Goal: Task Accomplishment & Management: Complete application form

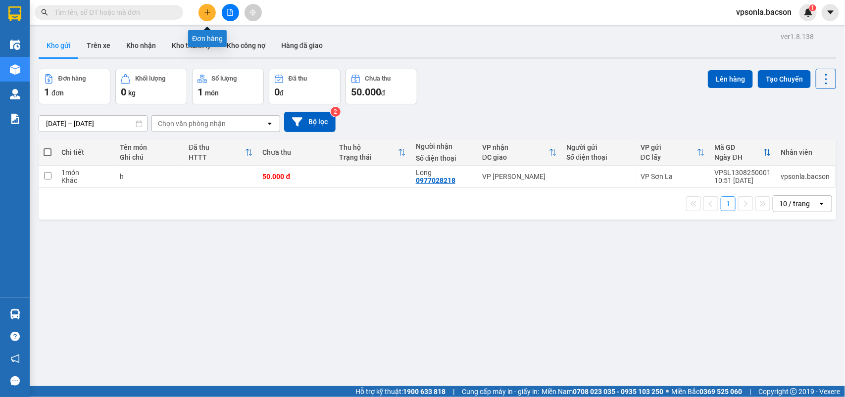
click at [199, 11] on button at bounding box center [206, 12] width 17 height 17
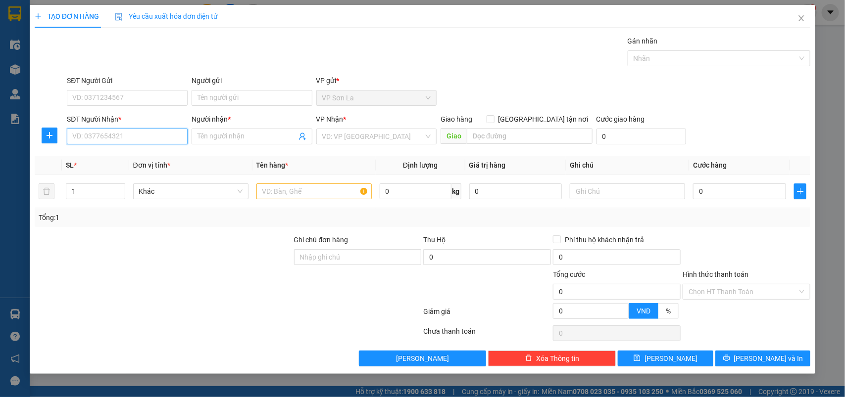
click at [145, 132] on input "SĐT Người Nhận *" at bounding box center [127, 137] width 121 height 16
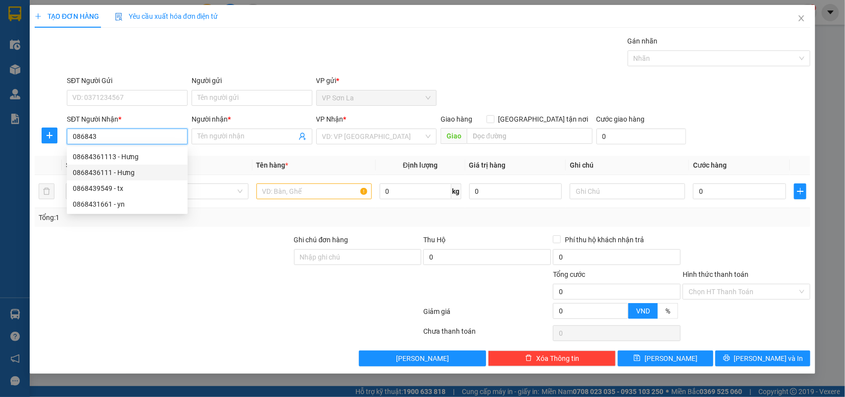
click at [108, 168] on div "0868436111 - Hưng" at bounding box center [127, 172] width 109 height 11
type input "0868436111"
type input "Hưng"
type input "0868436111"
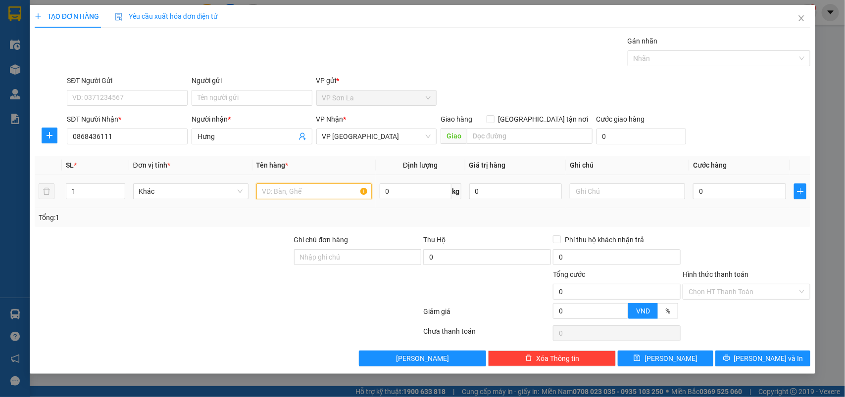
click at [265, 192] on input "text" at bounding box center [313, 192] width 115 height 16
type input "bâo"
click at [729, 191] on input "0" at bounding box center [739, 192] width 93 height 16
type input "50"
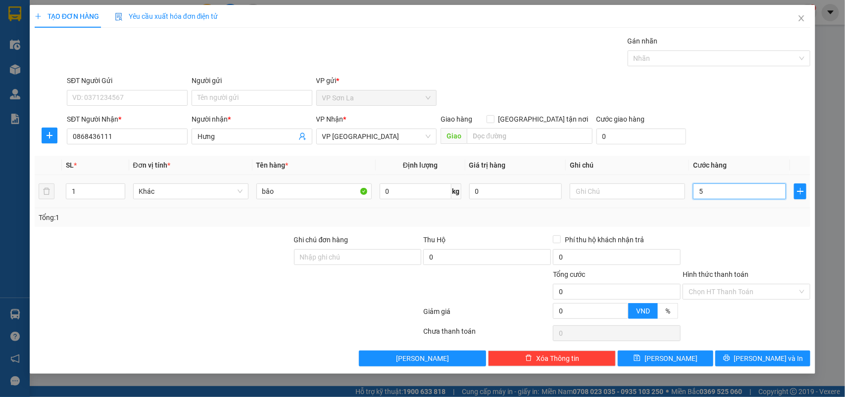
type input "50"
type input "50.000"
click at [732, 357] on button "[PERSON_NAME] và In" at bounding box center [762, 359] width 95 height 16
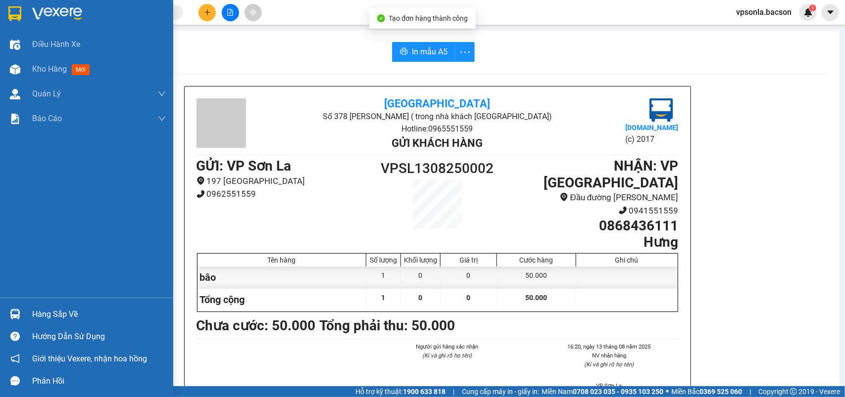
click at [8, 10] on img at bounding box center [14, 13] width 13 height 15
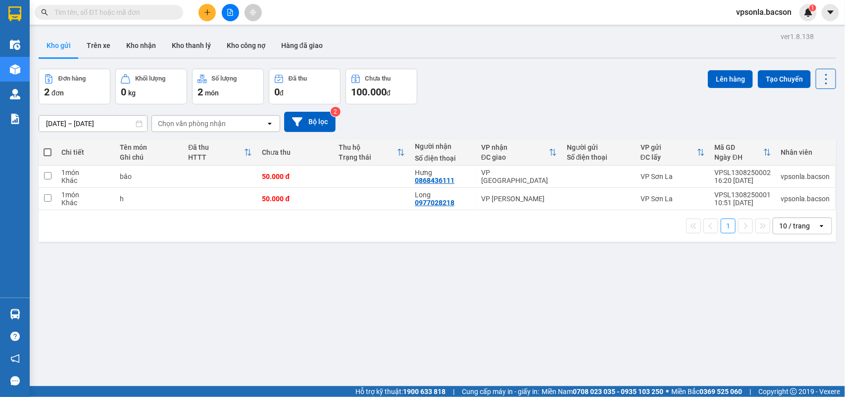
click at [144, 14] on input "text" at bounding box center [112, 12] width 117 height 11
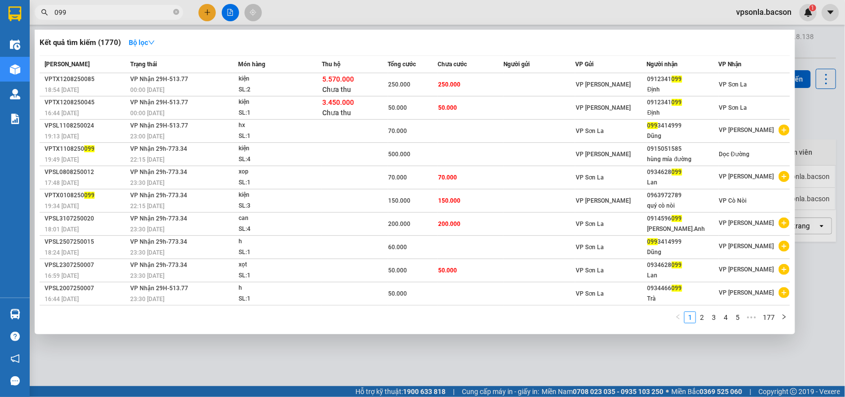
type input "099"
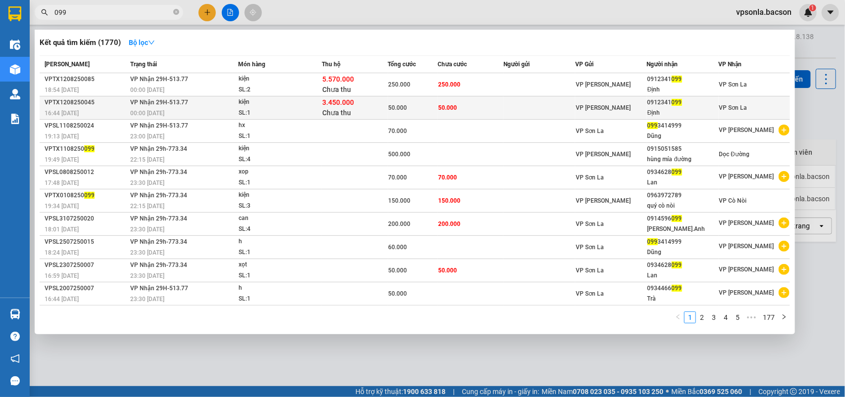
click at [706, 105] on div "0912341 099" at bounding box center [682, 102] width 71 height 10
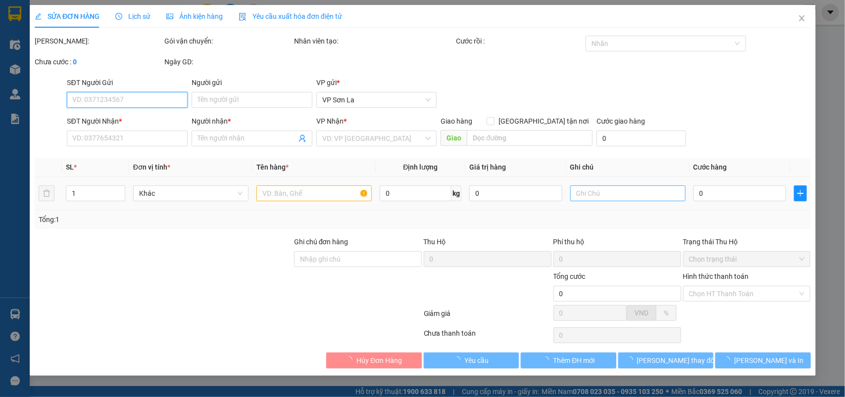
type input "0912341099"
type input "Định"
type input "50.000"
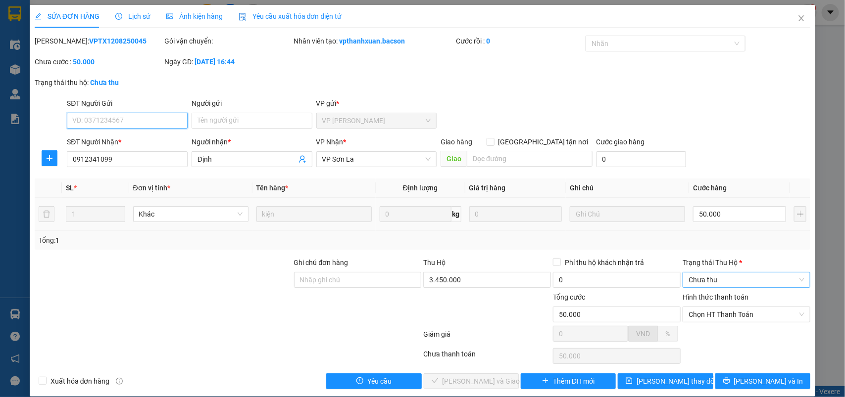
click at [701, 281] on span "Chưa thu" at bounding box center [746, 280] width 116 height 15
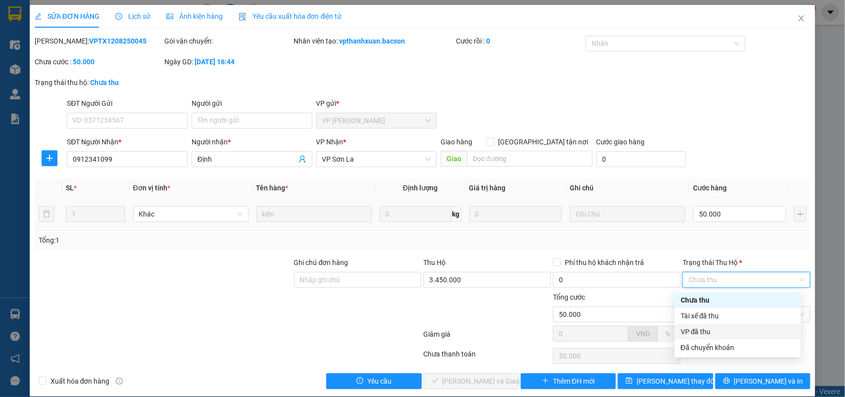
click at [686, 332] on div "VP đã thu" at bounding box center [737, 332] width 114 height 11
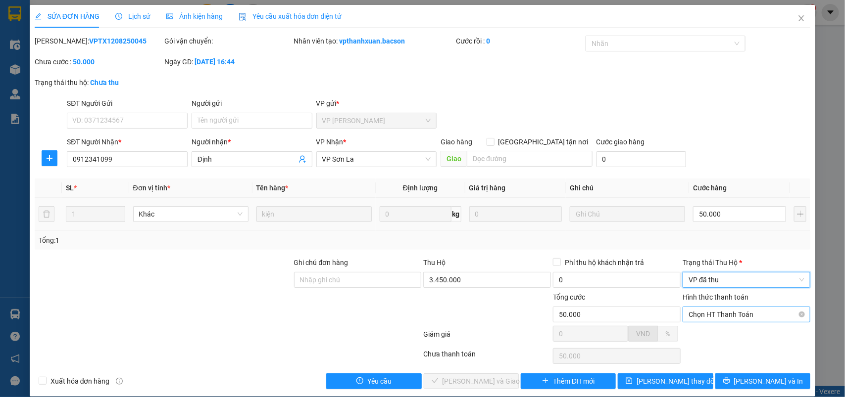
click at [696, 318] on span "Chọn HT Thanh Toán" at bounding box center [746, 314] width 116 height 15
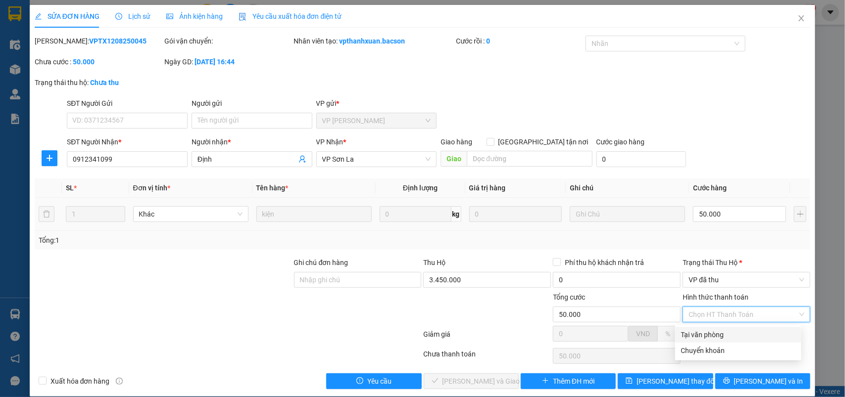
click at [691, 330] on div "Tại văn phòng" at bounding box center [738, 335] width 114 height 11
type input "0"
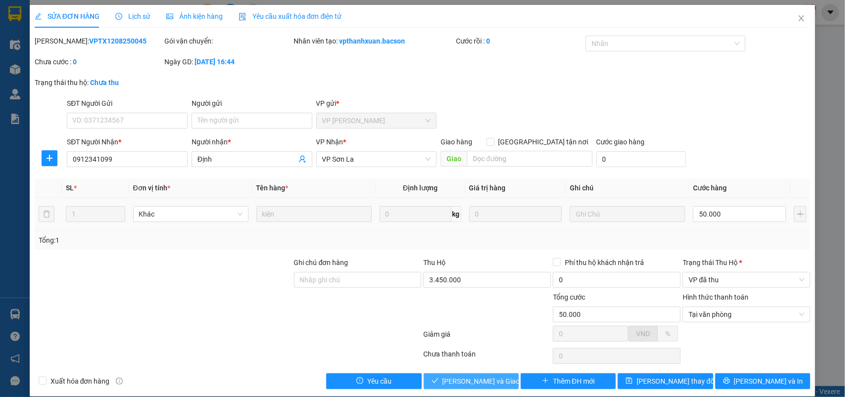
click at [462, 379] on span "[PERSON_NAME] và Giao hàng" at bounding box center [489, 381] width 95 height 11
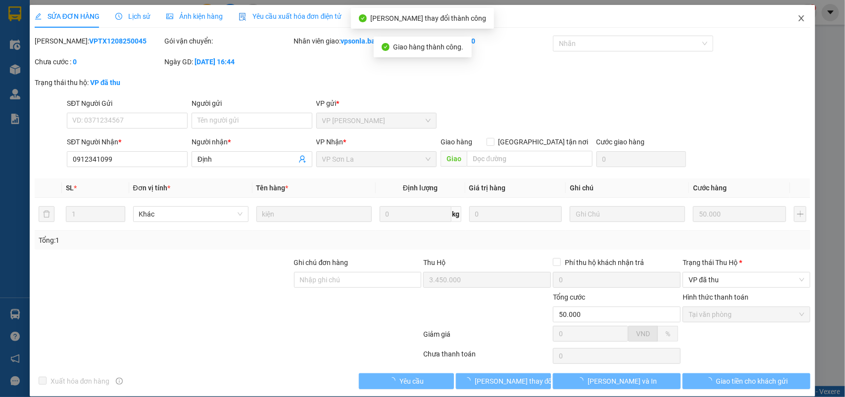
click at [797, 20] on icon "close" at bounding box center [801, 18] width 8 height 8
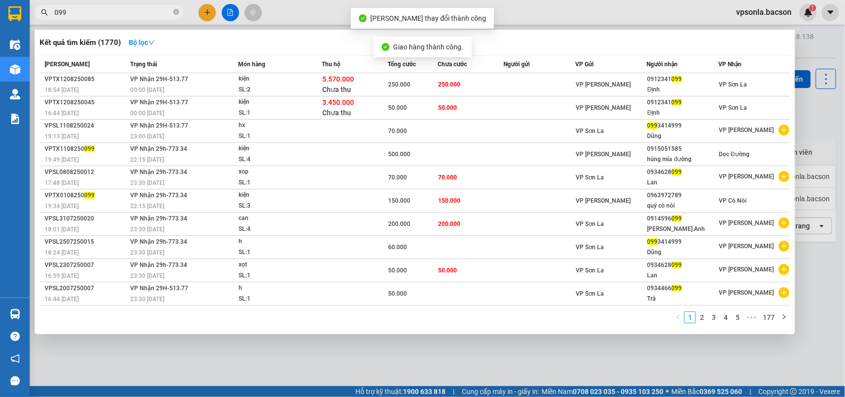
click at [104, 11] on input "099" at bounding box center [112, 12] width 117 height 11
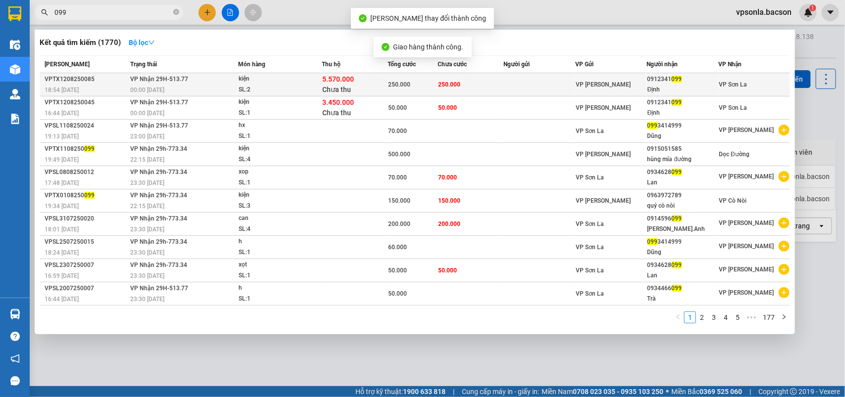
click at [692, 88] on div "Định" at bounding box center [682, 90] width 71 height 10
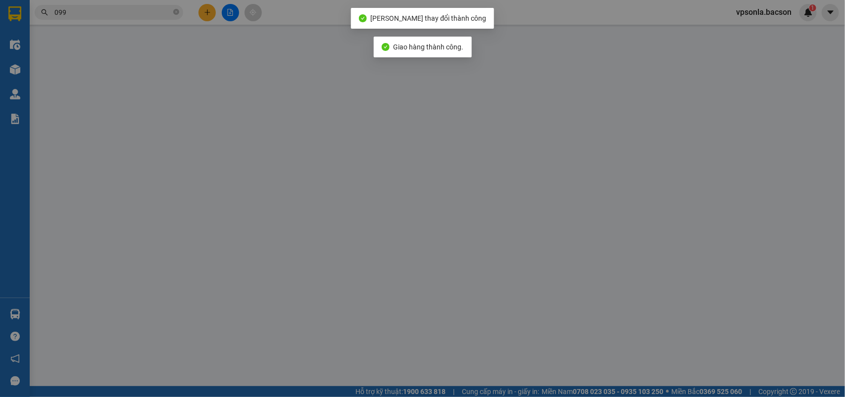
type input "0912341099"
type input "Định"
type input "250.000"
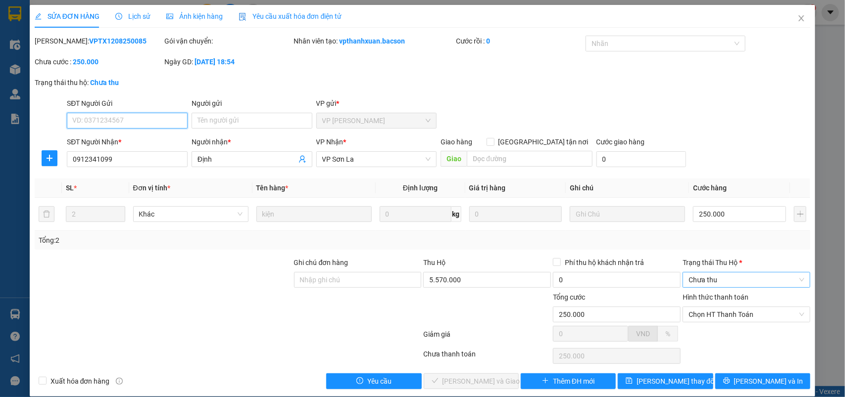
click at [698, 280] on span "Chưa thu" at bounding box center [746, 280] width 116 height 15
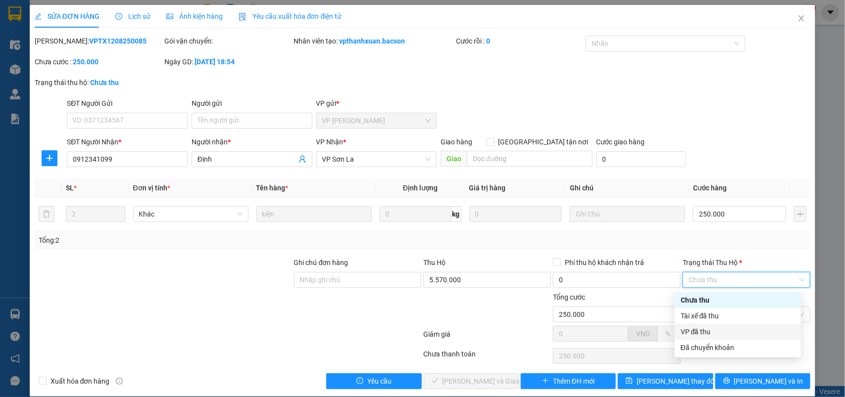
click at [684, 329] on div "VP đã thu" at bounding box center [737, 332] width 114 height 11
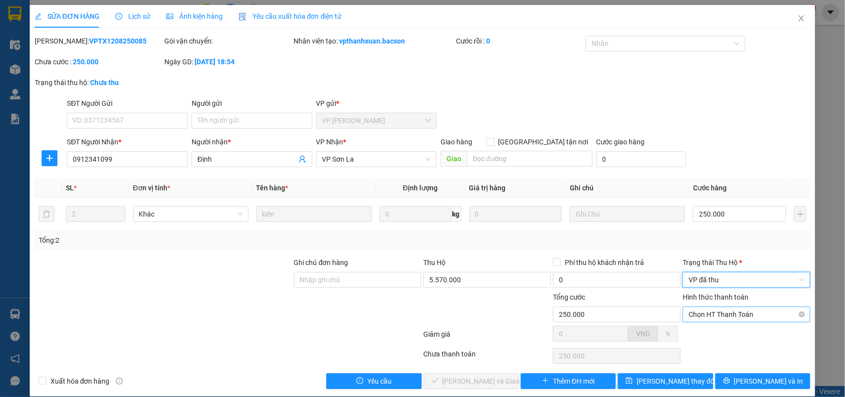
click at [700, 310] on span "Chọn HT Thanh Toán" at bounding box center [746, 314] width 116 height 15
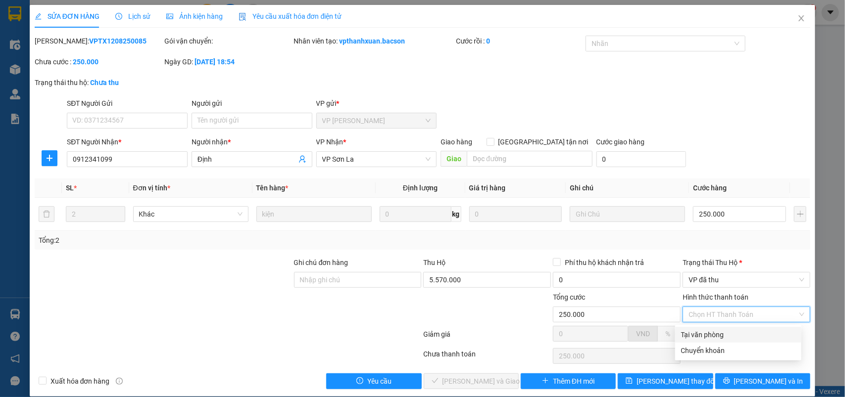
click at [694, 337] on div "Tại văn phòng" at bounding box center [738, 335] width 114 height 11
type input "0"
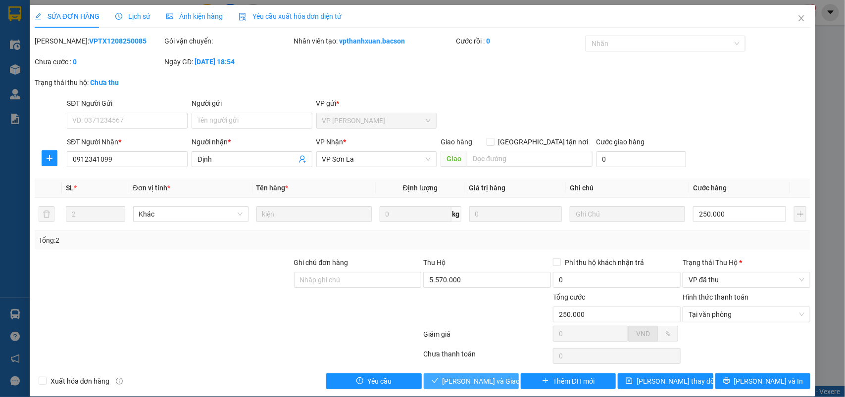
click at [458, 375] on button "[PERSON_NAME] và Giao hàng" at bounding box center [471, 382] width 95 height 16
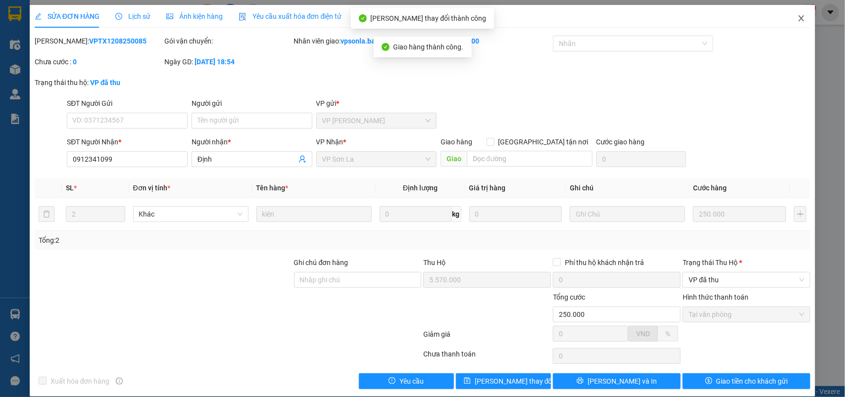
click at [793, 13] on span "Close" at bounding box center [801, 19] width 28 height 28
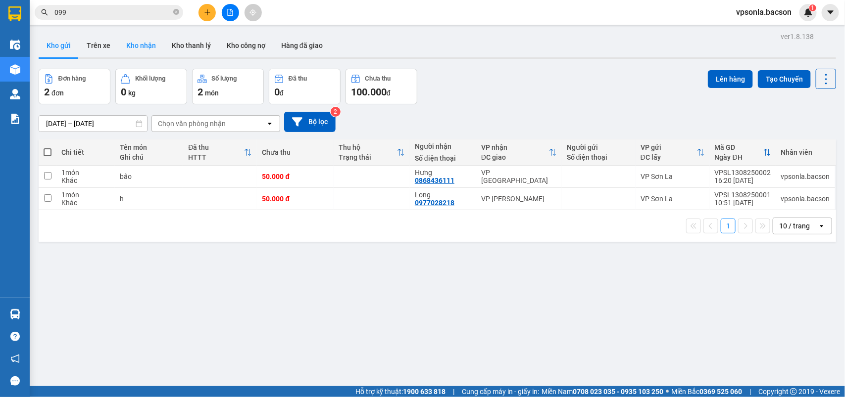
click at [121, 38] on button "Kho nhận" at bounding box center [141, 46] width 46 height 24
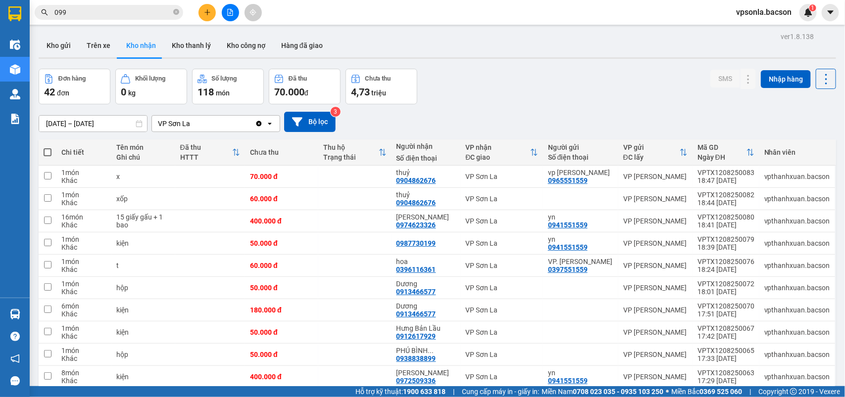
click at [206, 14] on icon "plus" at bounding box center [207, 12] width 7 height 7
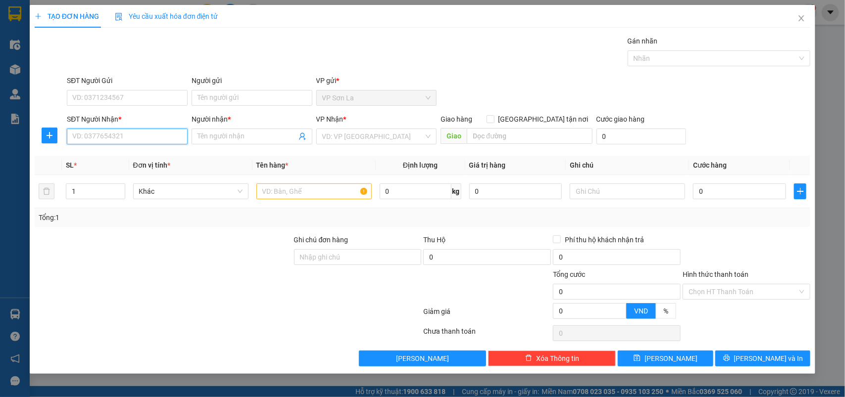
click at [130, 138] on input "SĐT Người Nhận *" at bounding box center [127, 137] width 121 height 16
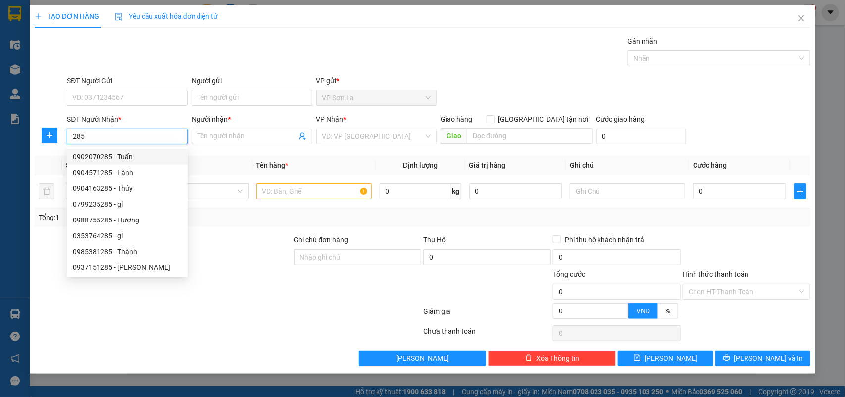
click at [105, 155] on div "0902070285 - Tuấn" at bounding box center [127, 156] width 109 height 11
type input "0902070285"
type input "Tuấn"
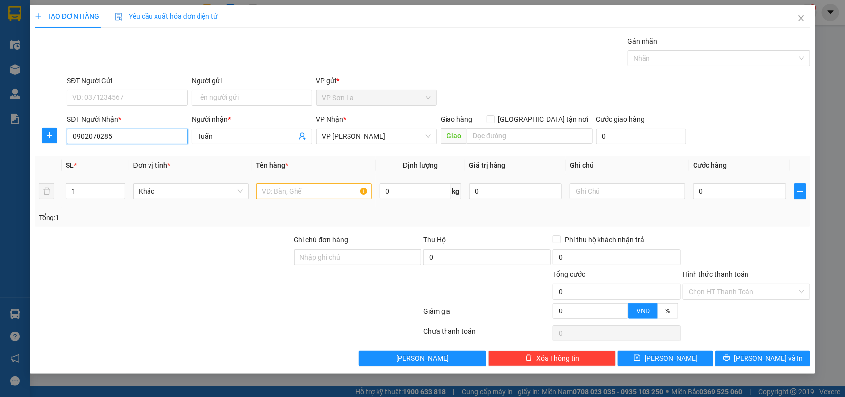
type input "0902070285"
click at [328, 189] on input "text" at bounding box center [313, 192] width 115 height 16
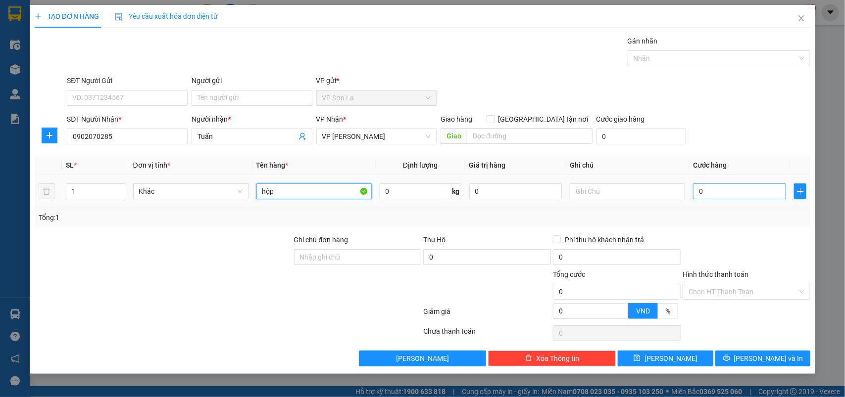
type input "hộp"
click at [745, 191] on input "0" at bounding box center [739, 192] width 93 height 16
type input "50"
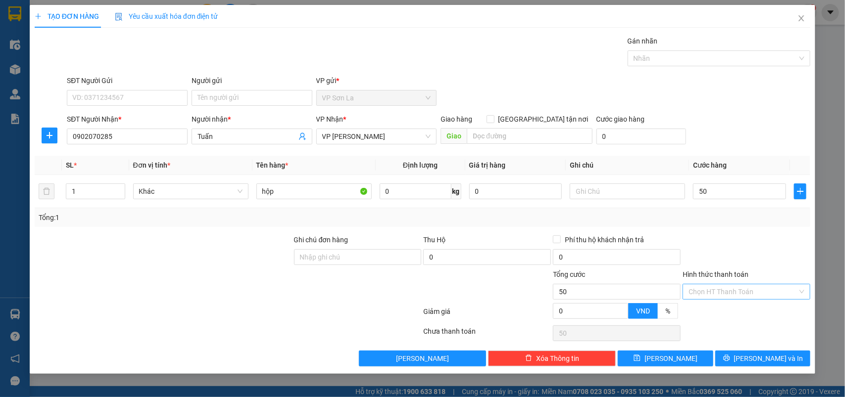
type input "50.000"
click at [729, 292] on input "Hình thức thanh toán" at bounding box center [742, 292] width 109 height 15
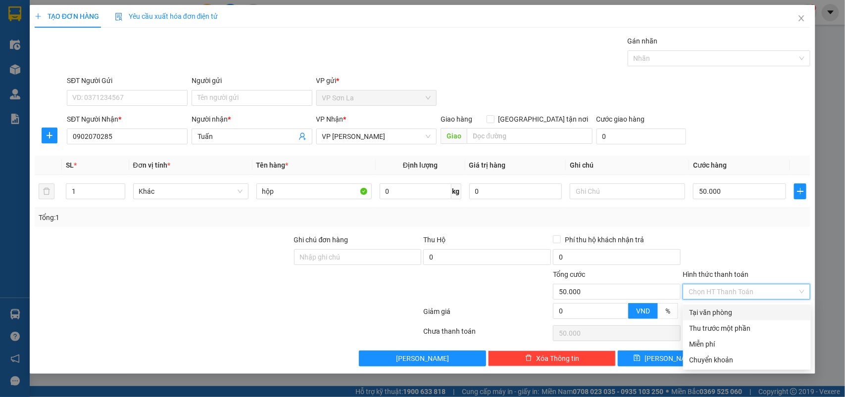
click at [729, 305] on div "Tại văn phòng" at bounding box center [747, 313] width 128 height 16
type input "0"
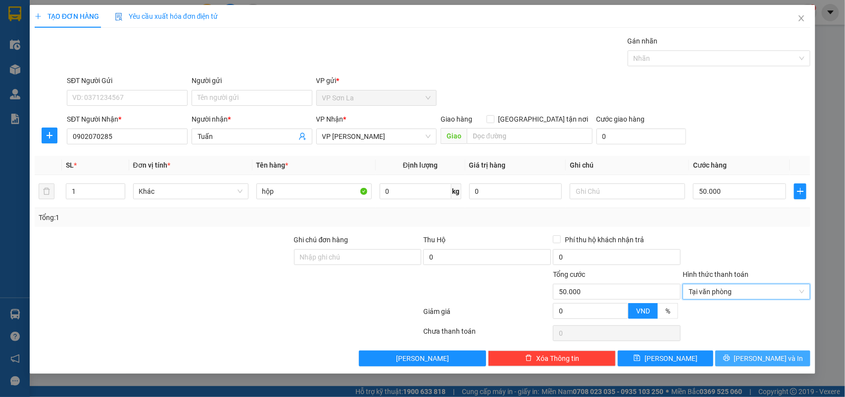
click at [738, 363] on button "[PERSON_NAME] và In" at bounding box center [762, 359] width 95 height 16
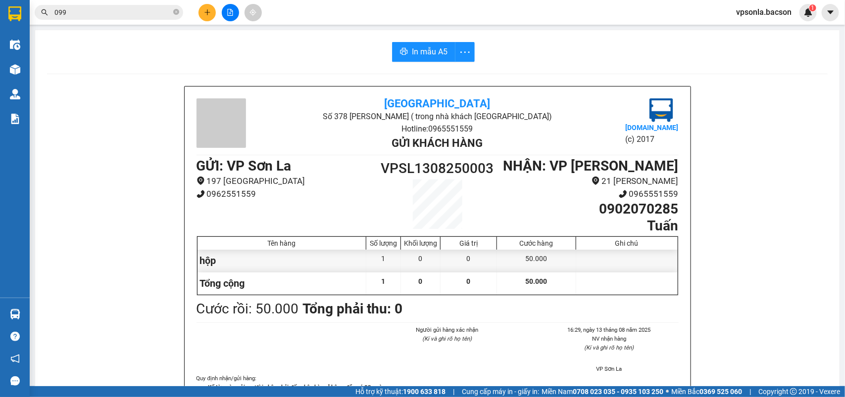
drag, startPoint x: 196, startPoint y: 1, endPoint x: 202, endPoint y: 5, distance: 7.1
click at [198, 1] on div "Kết quả tìm kiếm ( 1770 ) Bộ lọc Mã ĐH Trạng thái Món hàng Thu hộ Tổng cước Chư…" at bounding box center [422, 12] width 845 height 25
click at [202, 5] on button at bounding box center [206, 12] width 17 height 17
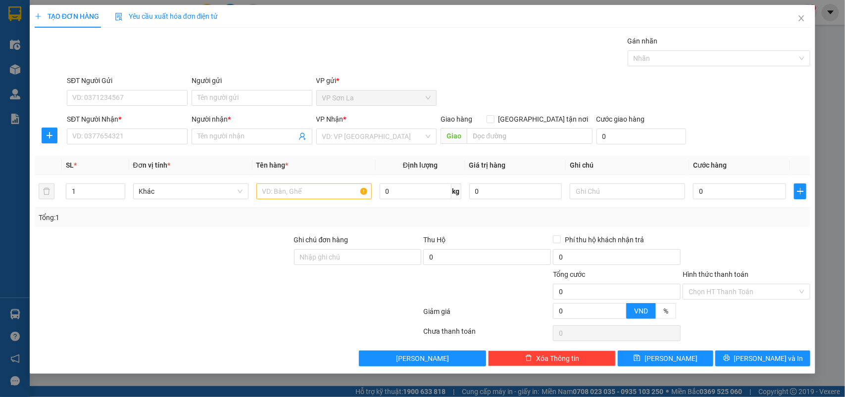
click at [139, 146] on div "SĐT Người Nhận * VD: 0377654321" at bounding box center [127, 131] width 121 height 35
click at [142, 140] on input "SĐT Người Nhận *" at bounding box center [127, 137] width 121 height 16
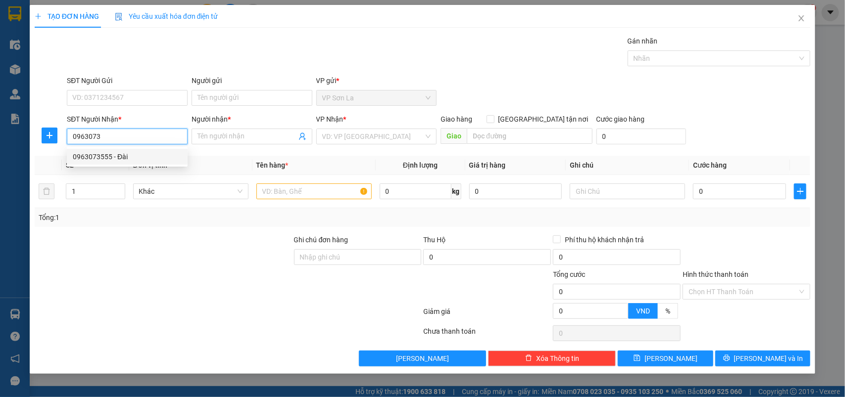
click at [127, 159] on div "0963073555 - Đài" at bounding box center [127, 156] width 109 height 11
type input "0963073555"
type input "Đài"
type input "0963073555"
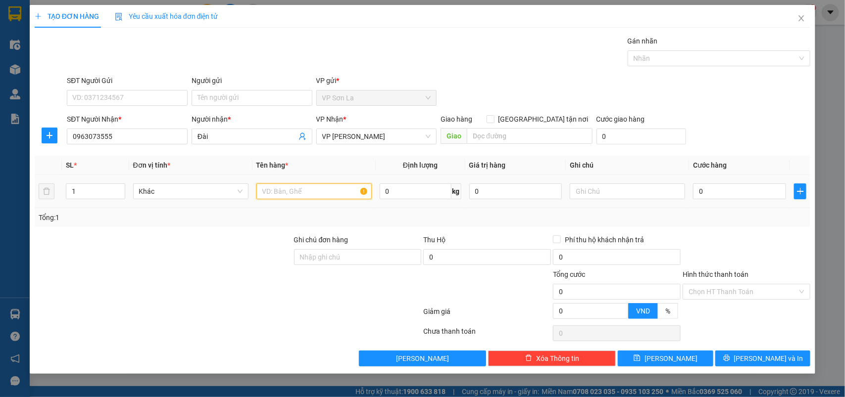
click at [322, 195] on input "text" at bounding box center [313, 192] width 115 height 16
type input "bao"
click at [731, 189] on input "0" at bounding box center [739, 192] width 93 height 16
type input "5"
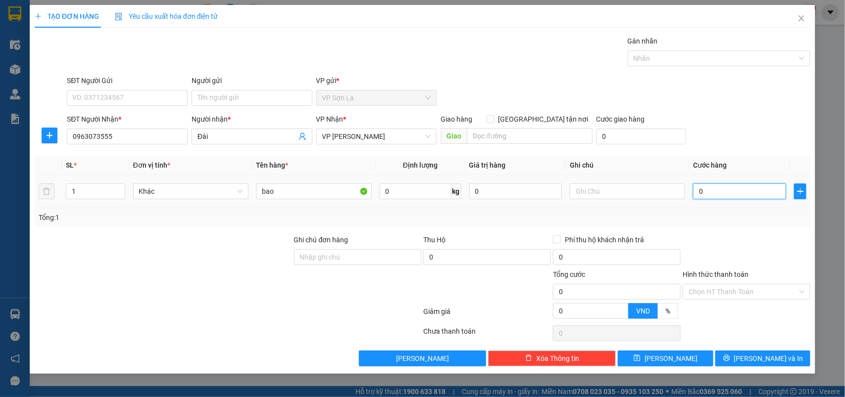
type input "5"
type input "50"
click at [735, 292] on input "Hình thức thanh toán" at bounding box center [742, 292] width 109 height 15
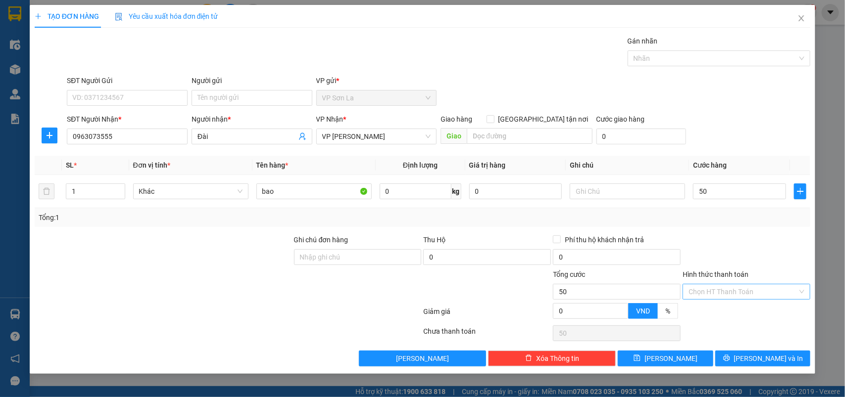
type input "50.000"
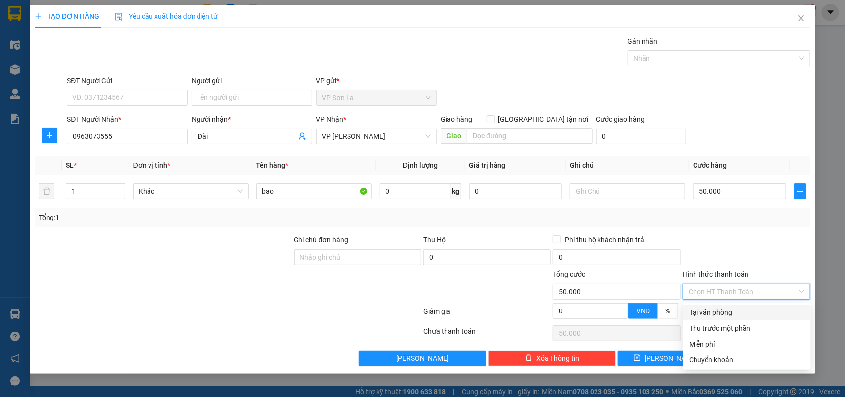
click at [726, 310] on div "Tại văn phòng" at bounding box center [747, 312] width 116 height 11
type input "0"
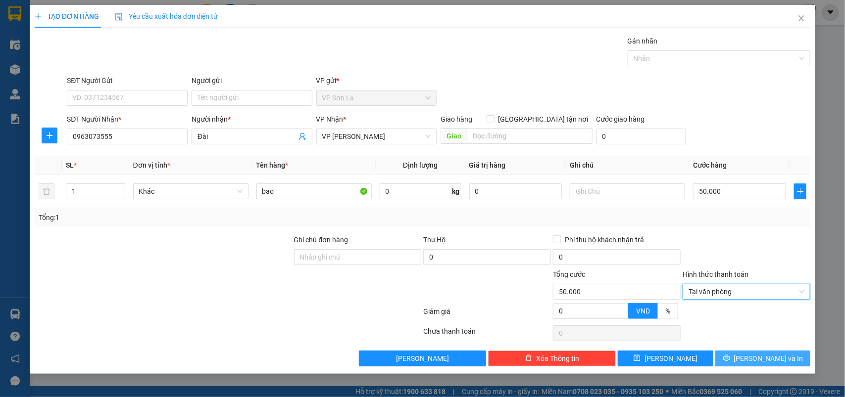
click at [743, 366] on button "[PERSON_NAME] và In" at bounding box center [762, 359] width 95 height 16
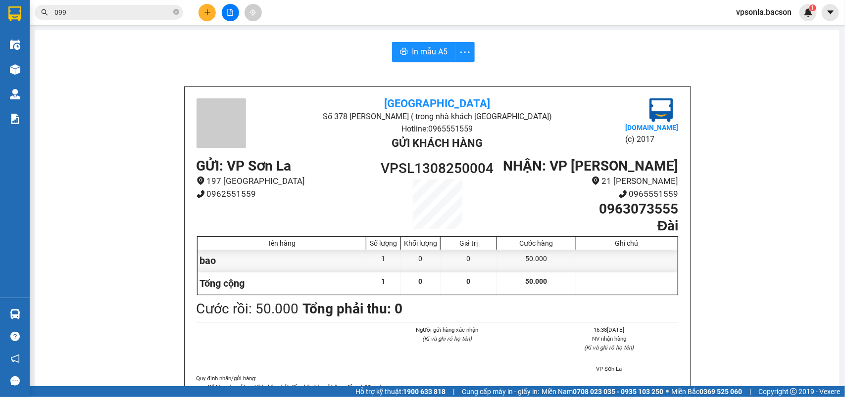
click at [205, 13] on icon "plus" at bounding box center [207, 12] width 7 height 7
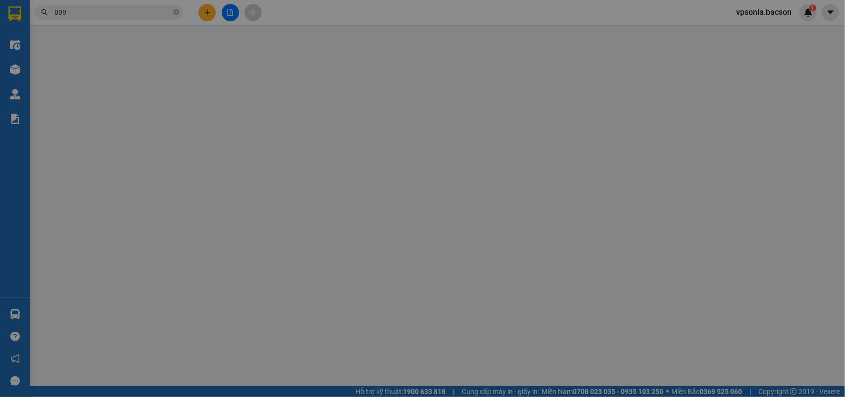
click at [205, 13] on span "Yêu cầu xuất hóa đơn điện tử" at bounding box center [166, 16] width 103 height 8
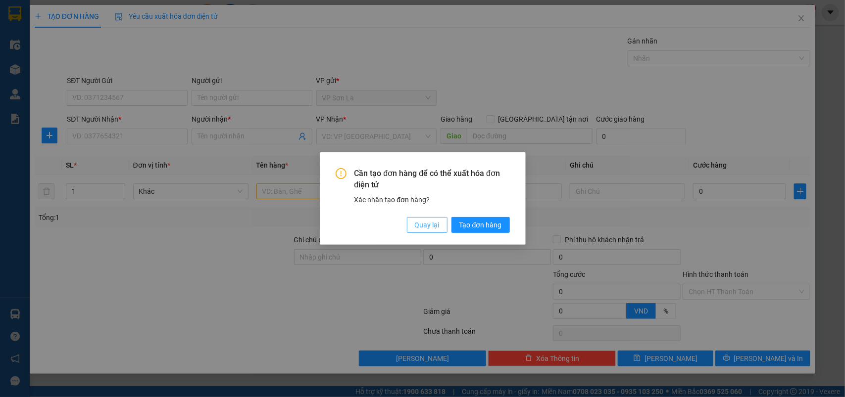
click at [427, 228] on span "Quay lại" at bounding box center [427, 225] width 25 height 11
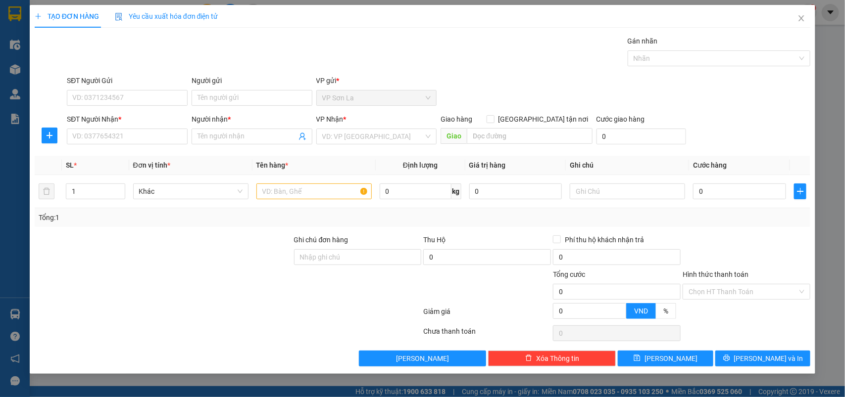
click at [147, 146] on div "SĐT Người Nhận * VD: 0377654321" at bounding box center [127, 131] width 121 height 35
click at [151, 134] on input "SĐT Người Nhận *" at bounding box center [127, 137] width 121 height 16
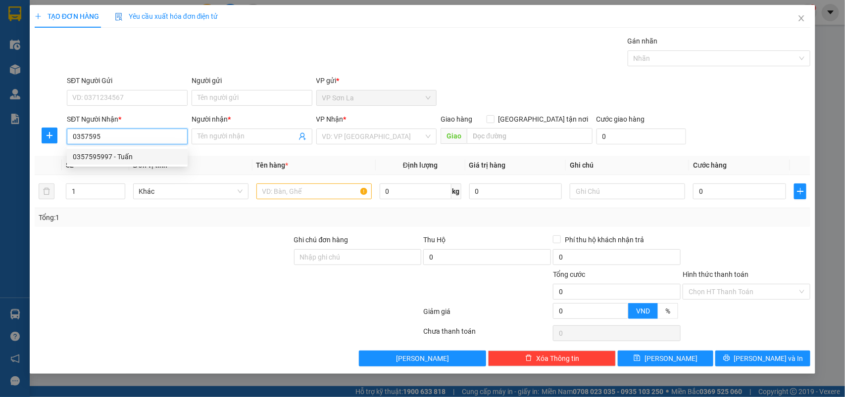
click at [119, 156] on div "0357595997 - Tuấn" at bounding box center [127, 156] width 109 height 11
type input "0357595997"
type input "Tuấn"
type input "0357595997"
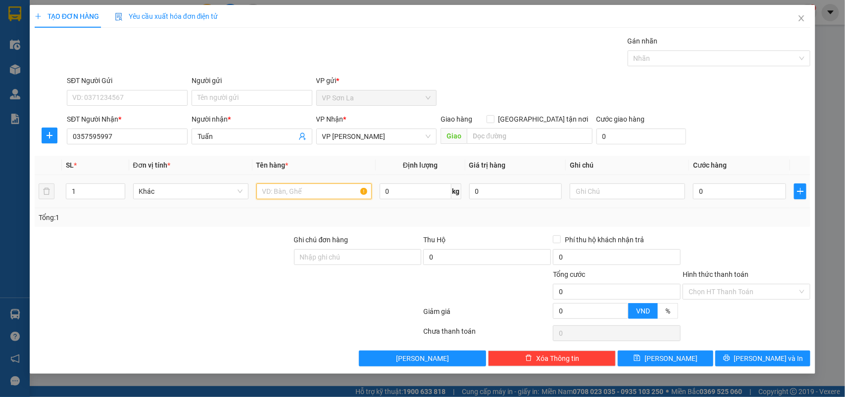
click at [291, 186] on input "text" at bounding box center [313, 192] width 115 height 16
type input "h"
click at [761, 198] on input "0" at bounding box center [739, 192] width 93 height 16
type input "50"
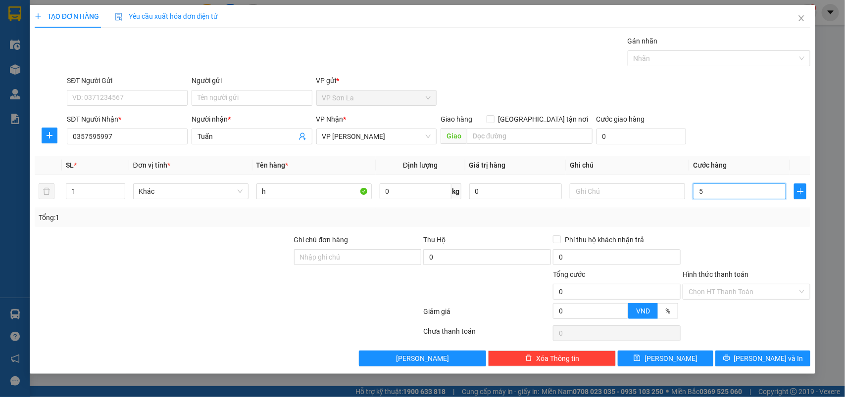
type input "50"
type input "50.000"
click at [712, 297] on input "Hình thức thanh toán" at bounding box center [742, 292] width 109 height 15
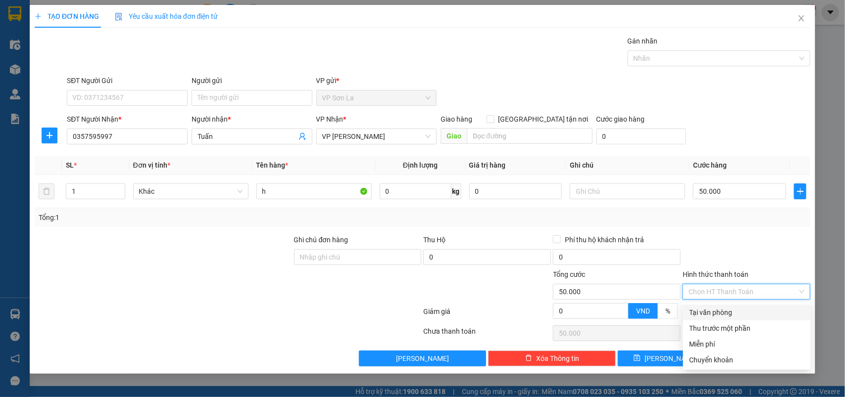
drag, startPoint x: 710, startPoint y: 307, endPoint x: 753, endPoint y: 336, distance: 51.3
click at [710, 307] on div "Tại văn phòng" at bounding box center [747, 312] width 116 height 11
type input "0"
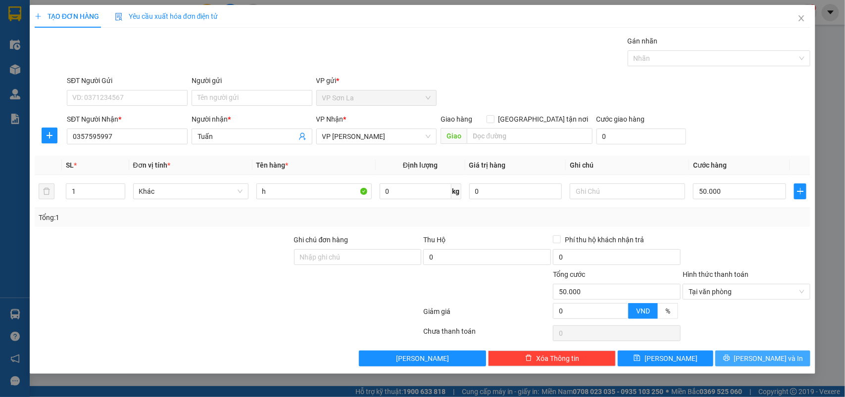
click at [730, 357] on icon "printer" at bounding box center [726, 358] width 7 height 7
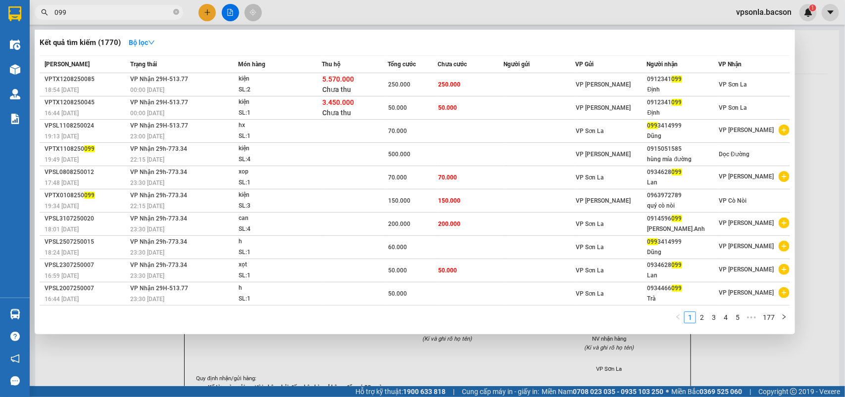
click at [68, 11] on input "099" at bounding box center [112, 12] width 117 height 11
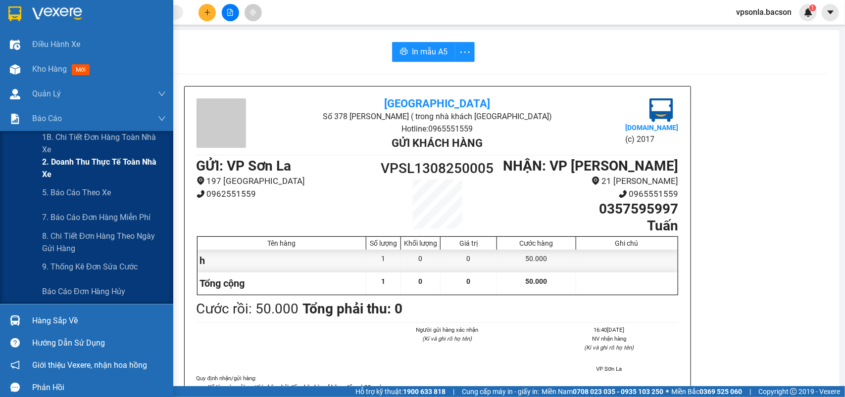
click at [57, 175] on span "2. Doanh thu thực tế toàn nhà xe" at bounding box center [104, 168] width 124 height 25
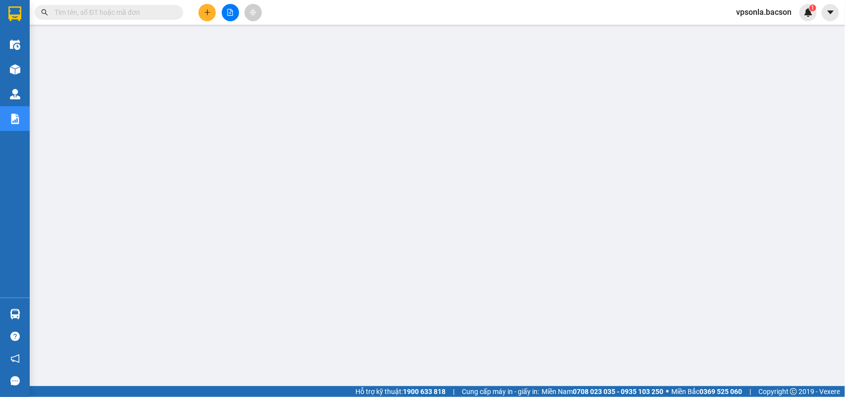
click at [129, 13] on input "text" at bounding box center [112, 12] width 117 height 11
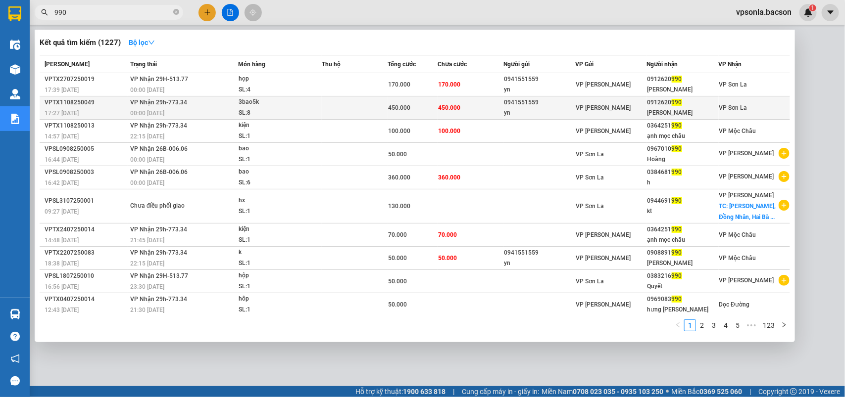
type input "990"
click at [660, 105] on div "0912620 990" at bounding box center [682, 102] width 71 height 10
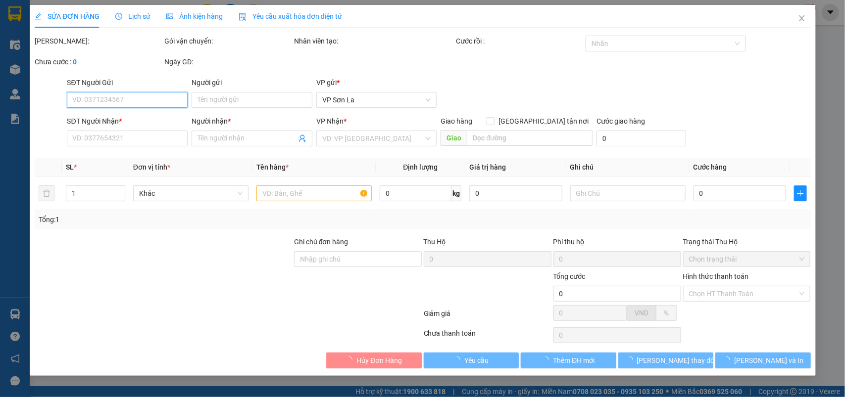
type input "0941551559"
type input "yn"
type input "0912620990"
type input "[PERSON_NAME]"
type input "450.000"
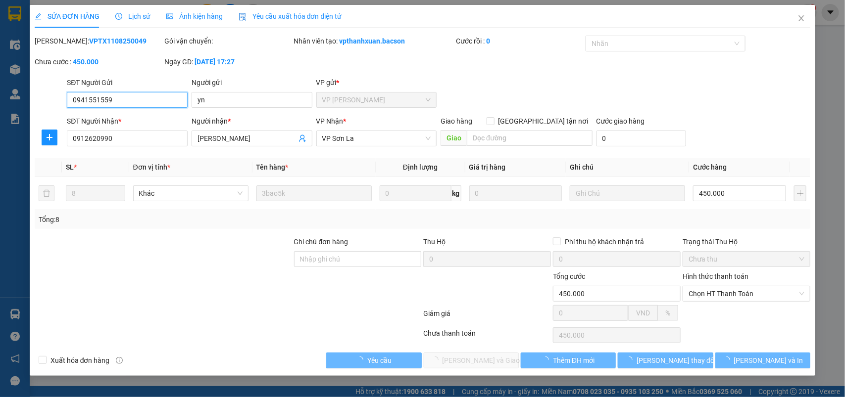
click at [713, 288] on span "Chọn HT Thanh Toán" at bounding box center [746, 294] width 116 height 15
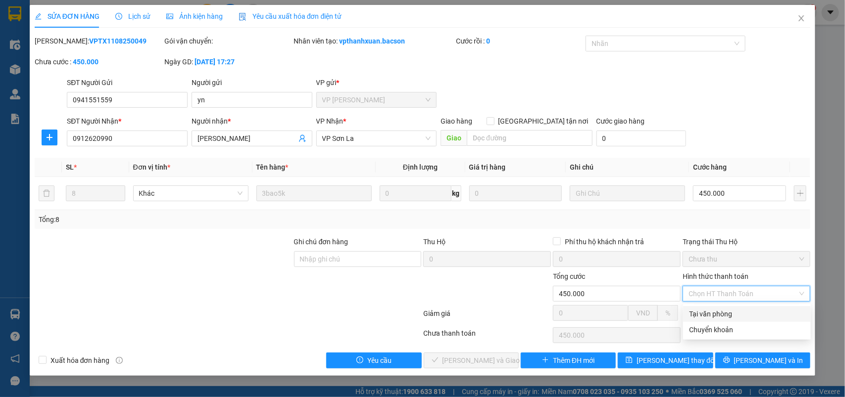
click at [705, 313] on div "Tại văn phòng" at bounding box center [747, 314] width 116 height 11
type input "0"
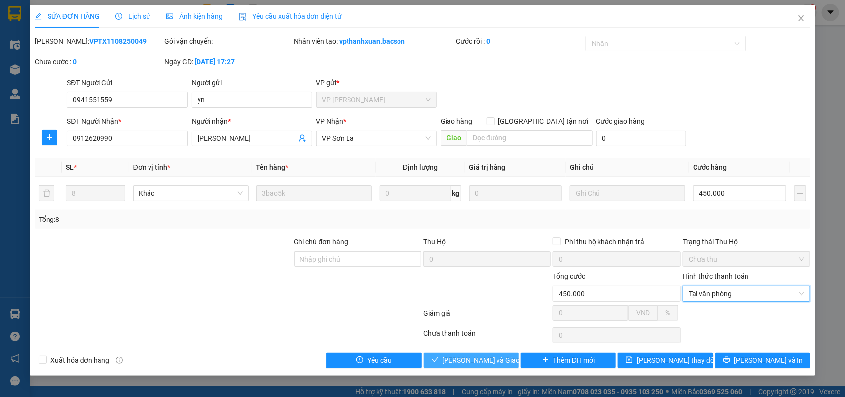
click at [438, 359] on icon "check" at bounding box center [435, 360] width 7 height 7
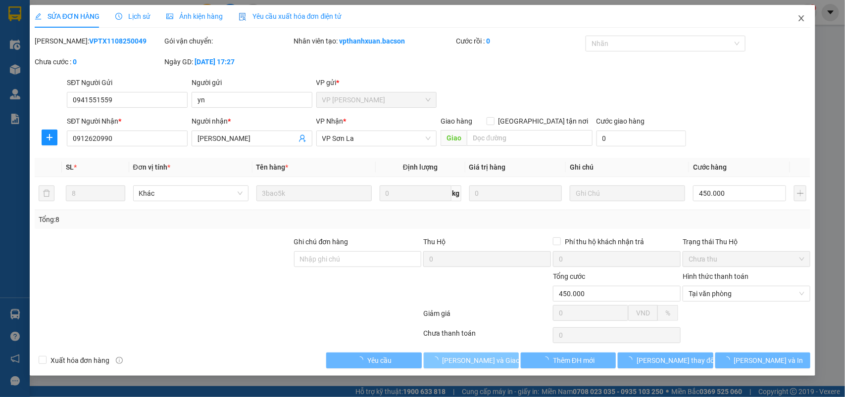
click at [800, 19] on icon "close" at bounding box center [801, 18] width 8 height 8
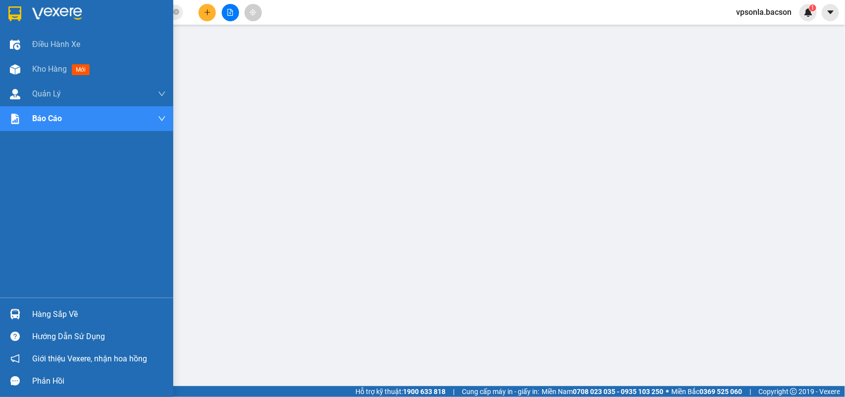
click at [5, 15] on div at bounding box center [86, 16] width 173 height 32
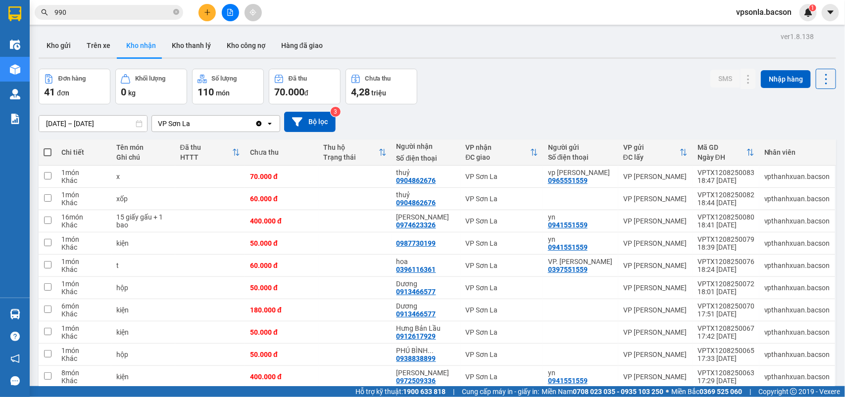
click at [134, 17] on input "990" at bounding box center [112, 12] width 117 height 11
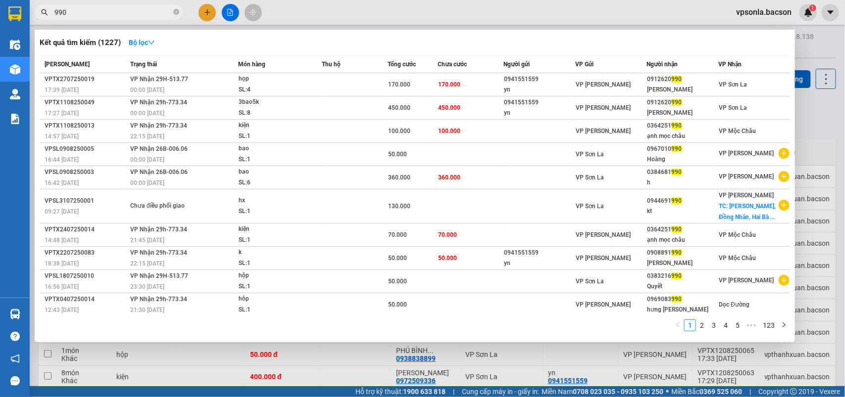
click at [134, 17] on input "990" at bounding box center [112, 12] width 117 height 11
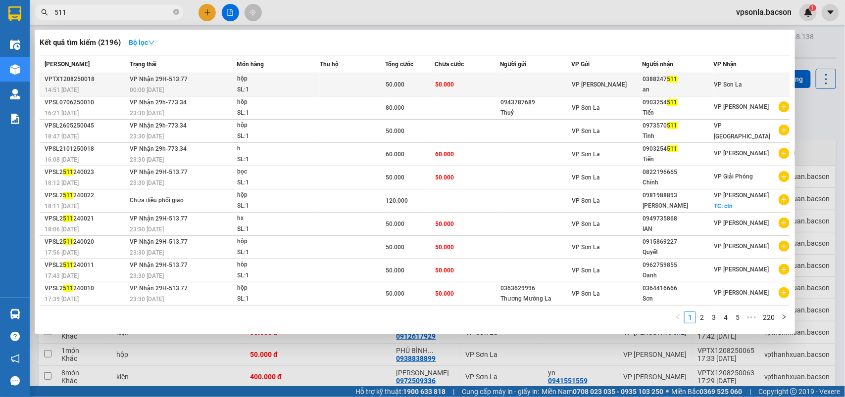
type input "511"
click at [605, 81] on span "VP [PERSON_NAME]" at bounding box center [599, 84] width 55 height 7
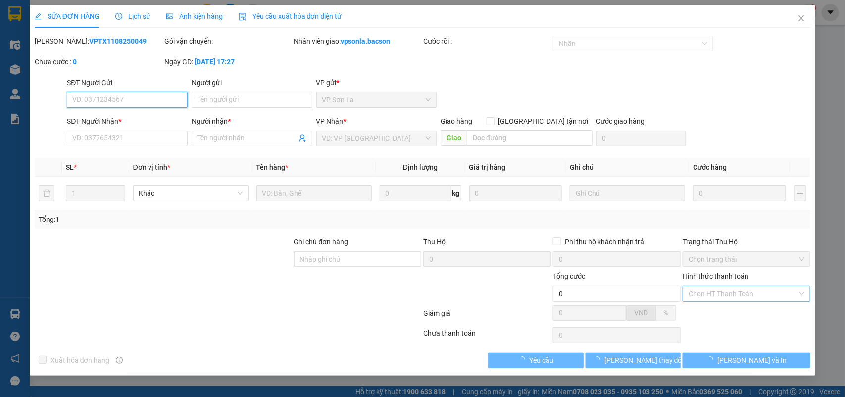
type input "0388247511"
type input "an"
type input "50.000"
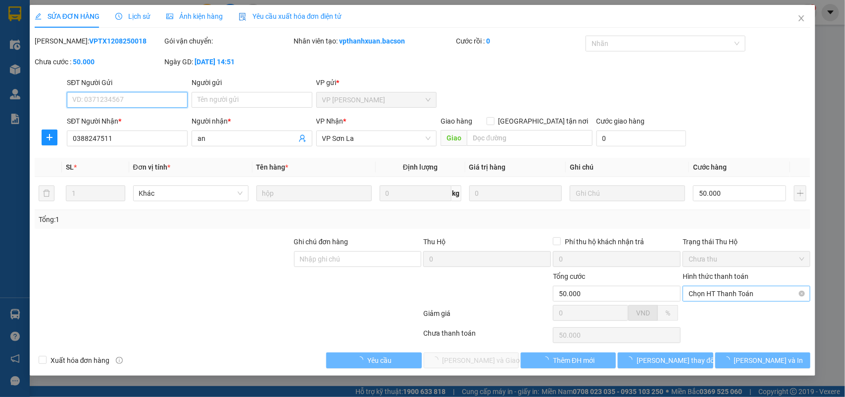
click at [714, 295] on span "Chọn HT Thanh Toán" at bounding box center [746, 294] width 116 height 15
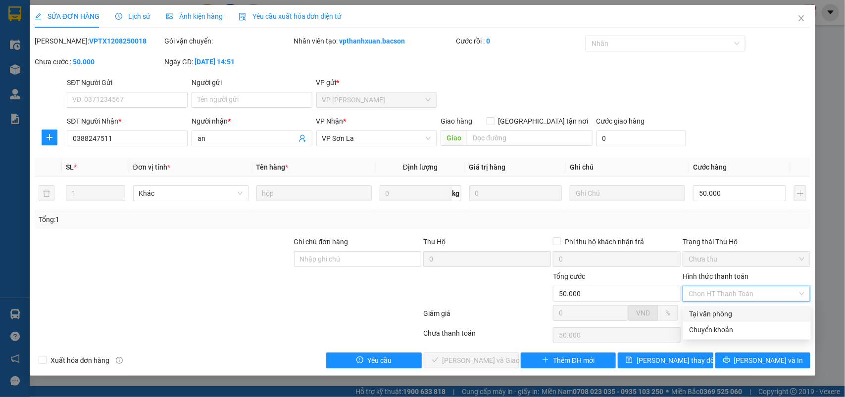
click at [705, 313] on div "Tại văn phòng" at bounding box center [747, 314] width 116 height 11
type input "0"
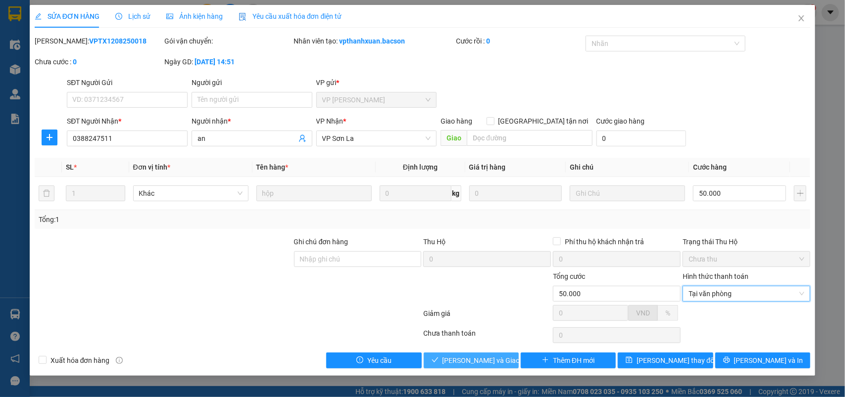
click at [489, 363] on span "[PERSON_NAME] và Giao hàng" at bounding box center [489, 360] width 95 height 11
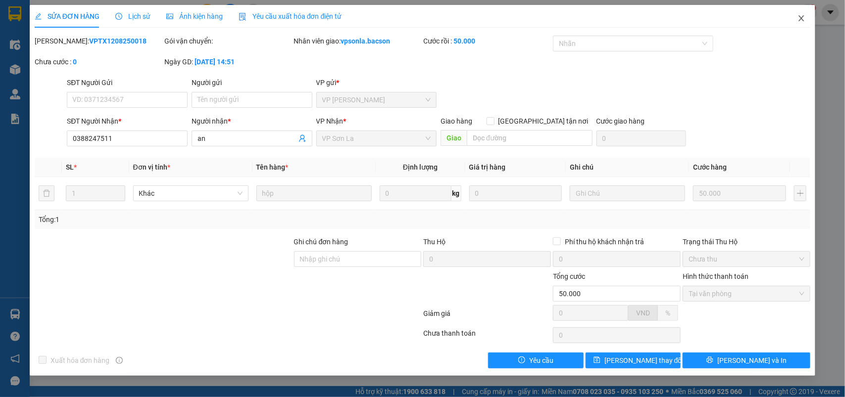
click at [798, 16] on icon "close" at bounding box center [801, 18] width 8 height 8
